Goal: Task Accomplishment & Management: Manage account settings

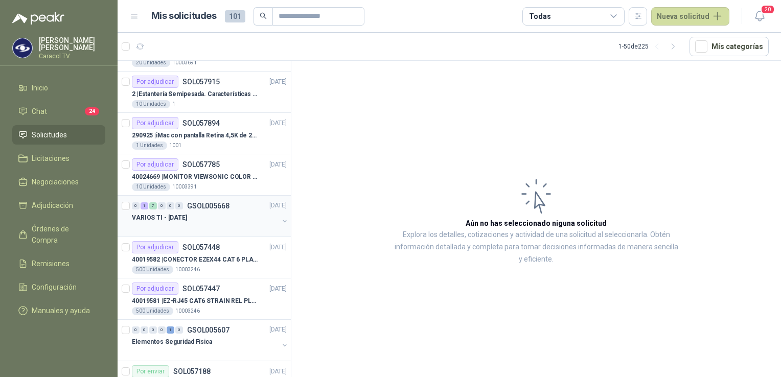
scroll to position [255, 0]
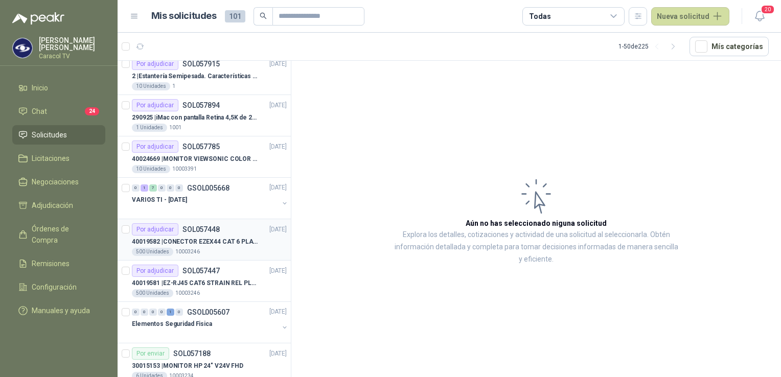
click at [190, 244] on p "40019582 | CONECTOR EZEX44 CAT 6 PLATINUM TOOLS" at bounding box center [195, 242] width 127 height 10
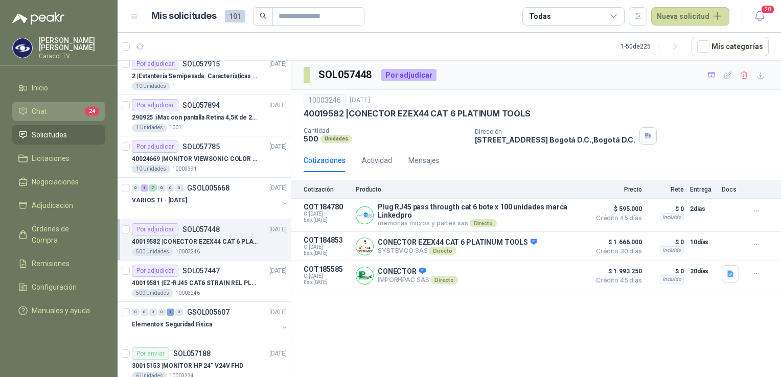
click at [50, 109] on li "Chat 24" at bounding box center [58, 111] width 81 height 11
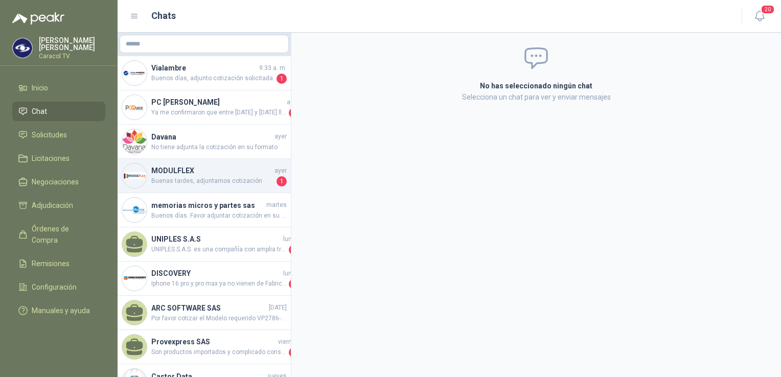
click at [208, 169] on h4 "MODULFLEX" at bounding box center [211, 170] width 121 height 11
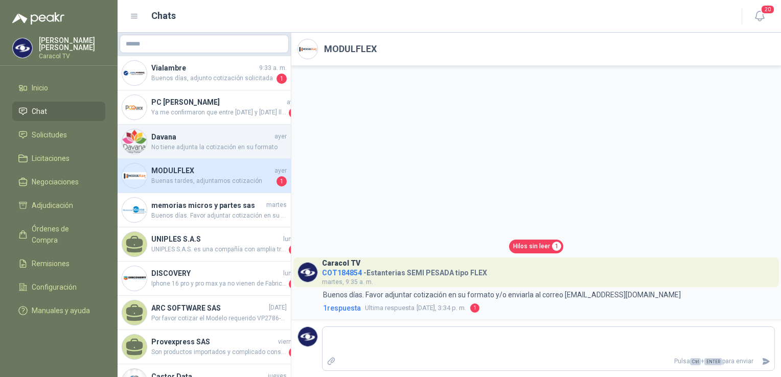
click at [202, 135] on h4 "Davana" at bounding box center [211, 136] width 121 height 11
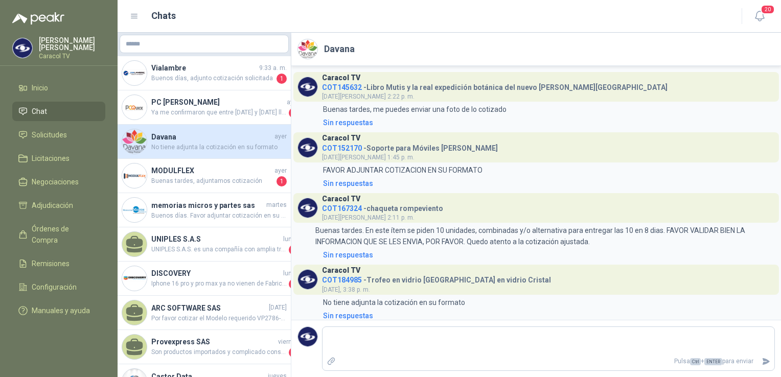
scroll to position [7, 0]
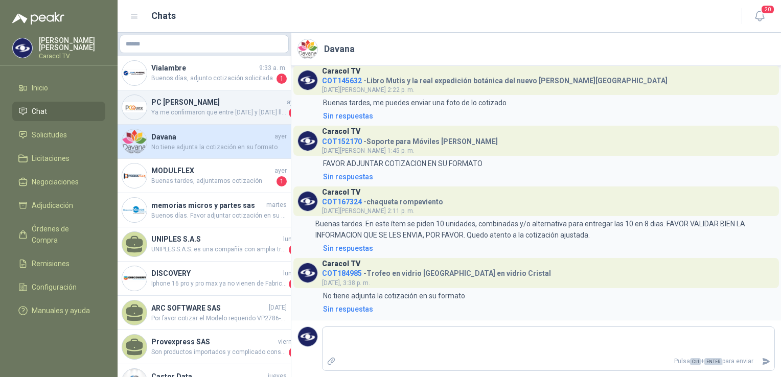
click at [188, 101] on h4 "PC [PERSON_NAME]" at bounding box center [217, 102] width 133 height 11
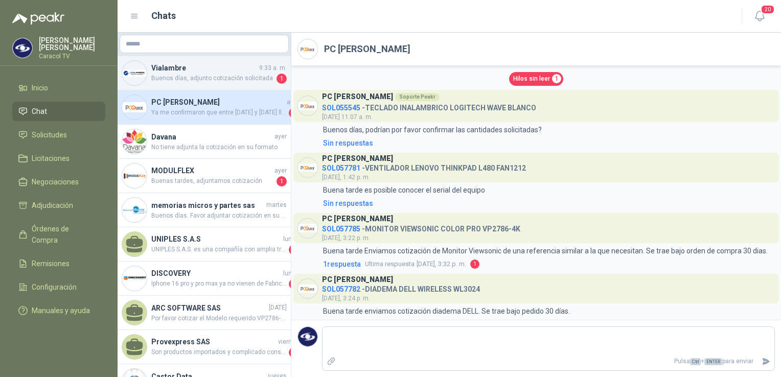
scroll to position [340, 0]
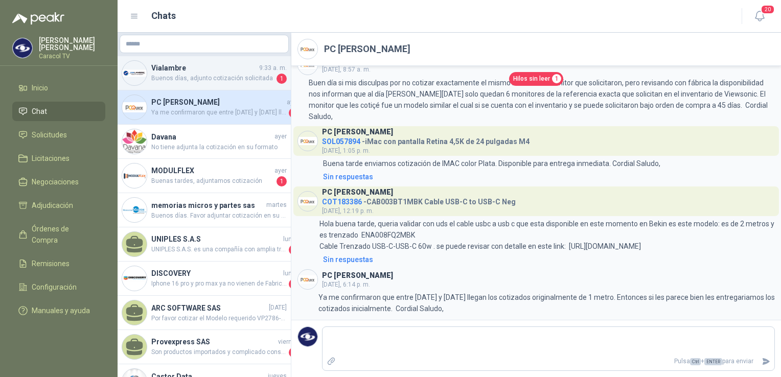
click at [190, 75] on span "Buenos días, adjunto cotización solicitada" at bounding box center [212, 79] width 123 height 10
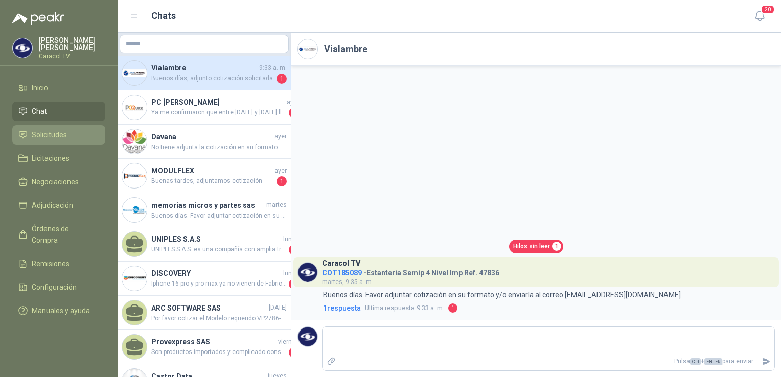
click at [64, 135] on span "Solicitudes" at bounding box center [49, 134] width 35 height 11
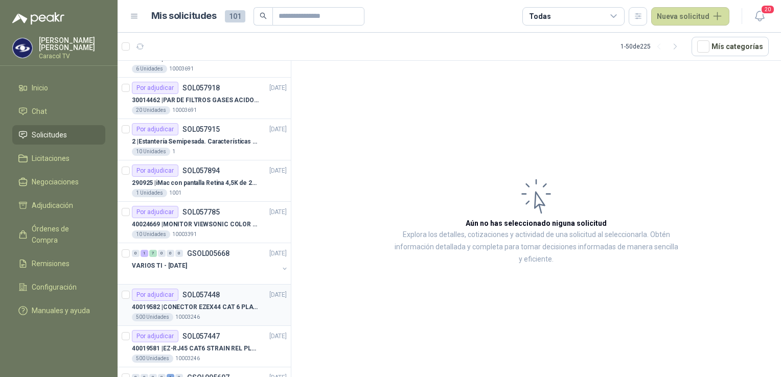
scroll to position [204, 0]
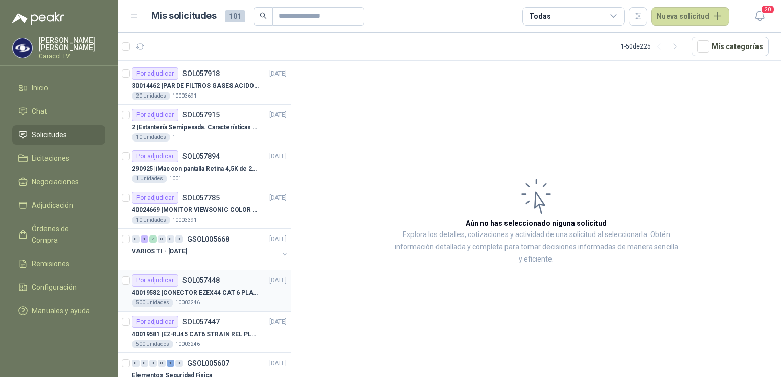
click at [239, 295] on p "40019582 | CONECTOR EZEX44 CAT 6 PLATINUM TOOLS" at bounding box center [195, 293] width 127 height 10
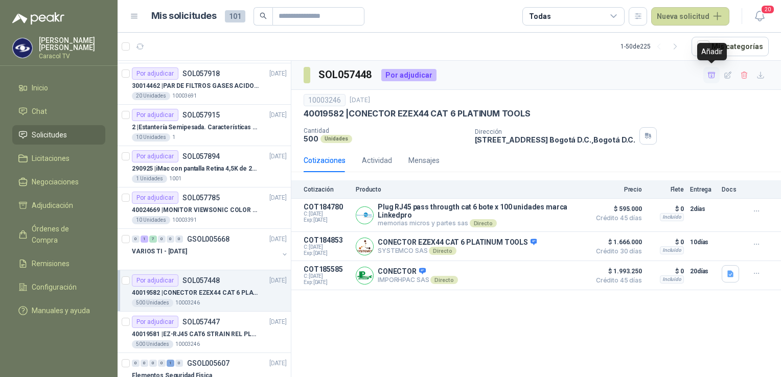
click at [711, 77] on icon "button" at bounding box center [711, 75] width 9 height 9
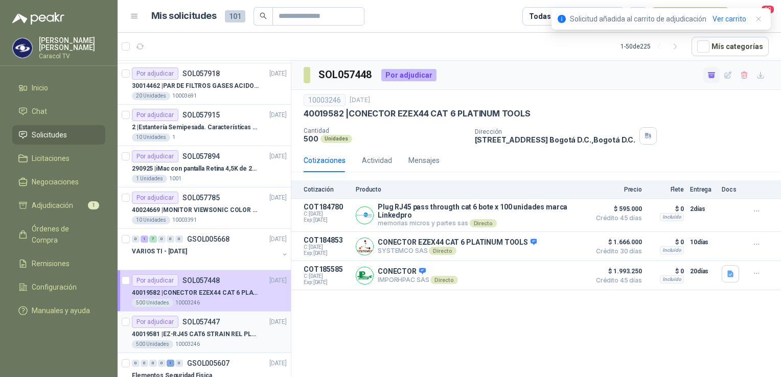
click at [213, 332] on p "40019581 | EZ-RJ45 CAT6 STRAIN REL PLATINUM TOOLS" at bounding box center [195, 335] width 127 height 10
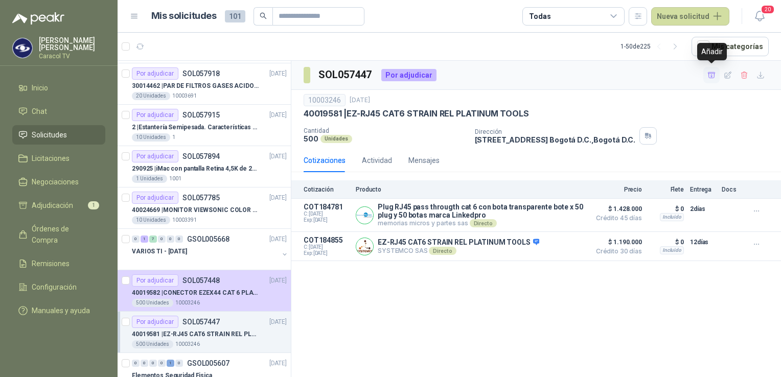
click at [711, 75] on icon "button" at bounding box center [711, 75] width 9 height 9
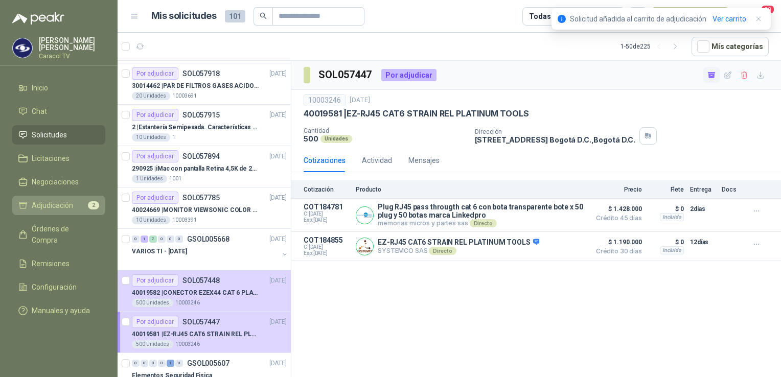
click at [56, 203] on span "Adjudicación" at bounding box center [52, 205] width 41 height 11
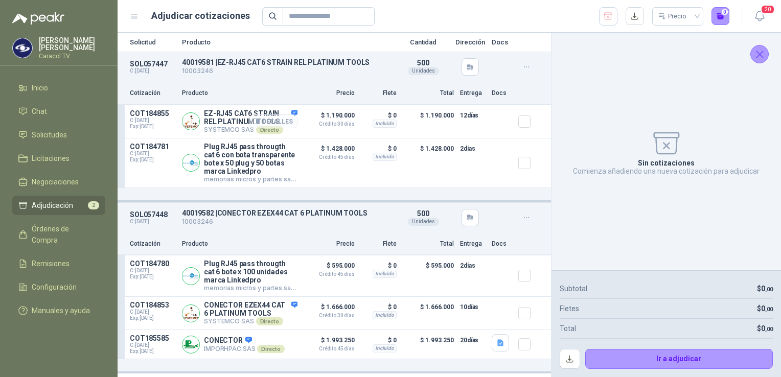
click at [267, 120] on button "Detalles" at bounding box center [273, 121] width 48 height 14
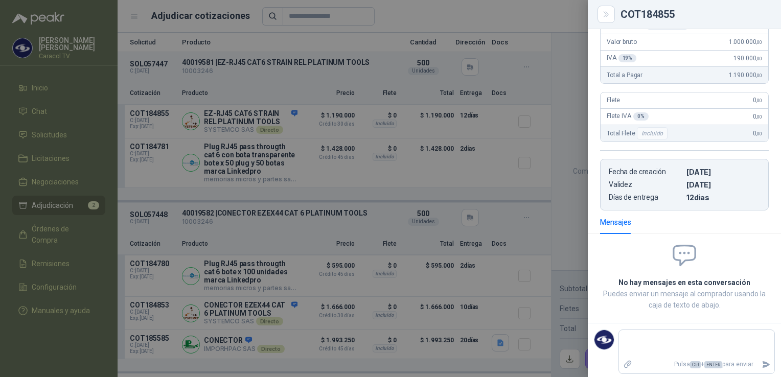
scroll to position [188, 0]
click at [563, 95] on div at bounding box center [390, 188] width 781 height 377
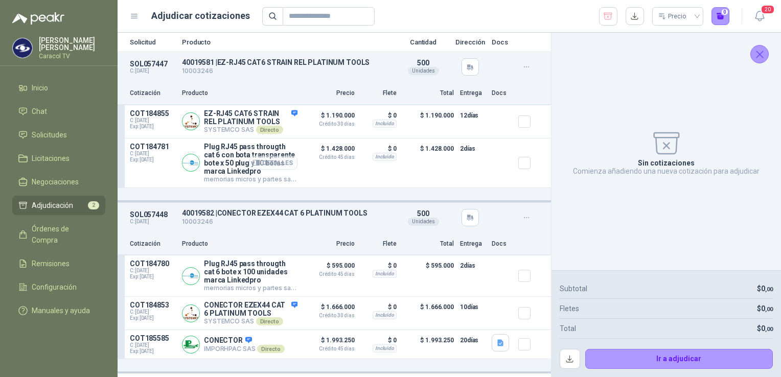
click at [269, 169] on button "Detalles" at bounding box center [273, 163] width 48 height 14
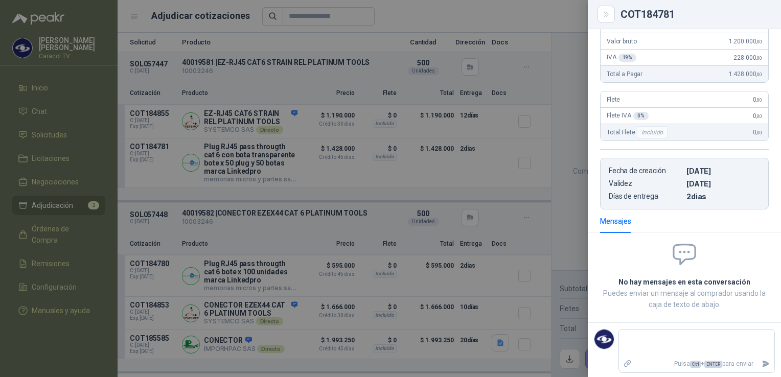
scroll to position [0, 0]
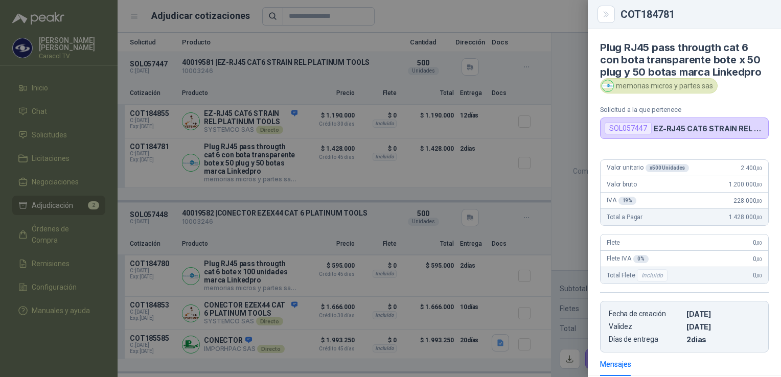
click at [565, 81] on div at bounding box center [390, 188] width 781 height 377
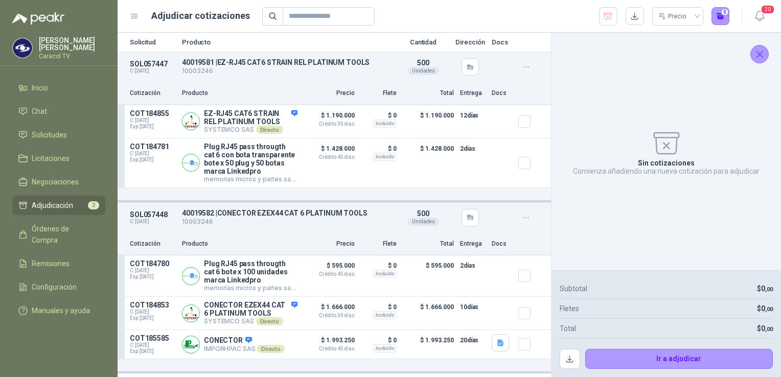
click at [522, 66] on icon "button" at bounding box center [526, 67] width 9 height 9
click at [592, 97] on div "Sin cotizaciones Comienza añadiendo una nueva cotización para adjudicar" at bounding box center [666, 151] width 213 height 221
click at [632, 16] on button "button" at bounding box center [634, 16] width 18 height 18
